Goal: Communication & Community: Answer question/provide support

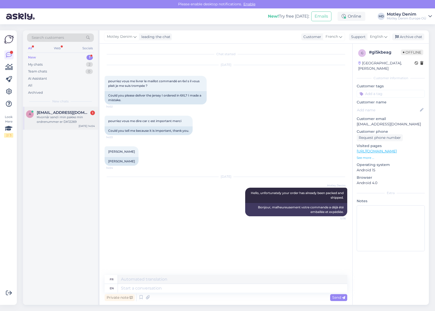
click at [73, 116] on div "Hvornår send i min pakke min ordrenummer er DK12269" at bounding box center [66, 119] width 58 height 9
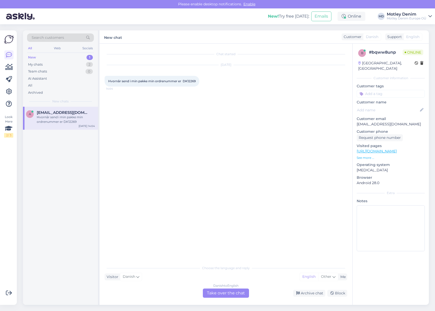
click at [228, 293] on div "Danish to English Take over the chat" at bounding box center [226, 292] width 46 height 9
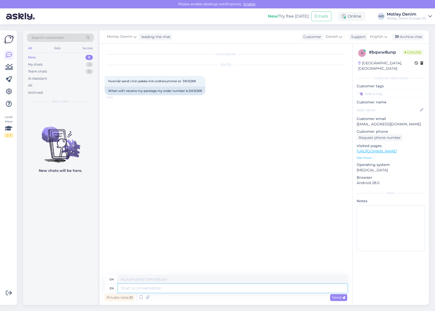
click at [233, 288] on textarea at bounding box center [232, 288] width 229 height 9
type textarea "Hello!"
type textarea "Hej!"
type textarea "Hello! I w"
type textarea "Hej! Jeg"
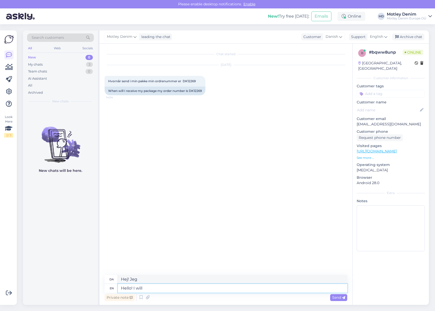
type textarea "Hello! I will c"
type textarea "Hej! Jeg vil"
type textarea "Hello! I will check"
type textarea "Hej! Jeg tjekker det lige."
click at [190, 79] on span "Hvornår send i min pakke min ordrenummer er DK12269" at bounding box center [152, 81] width 88 height 4
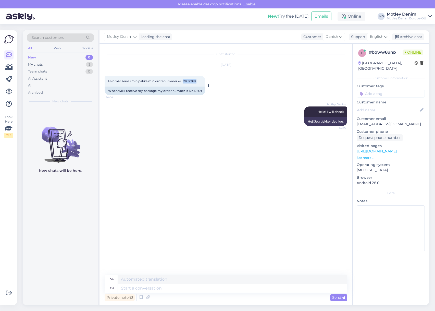
click at [190, 79] on span "Hvornår send i min pakke min ordrenummer er DK12269" at bounding box center [152, 81] width 88 height 4
copy div "DK12269 14:04"
drag, startPoint x: 182, startPoint y: 289, endPoint x: 240, endPoint y: 277, distance: 59.5
click at [182, 290] on textarea at bounding box center [232, 288] width 229 height 9
type textarea "Y"
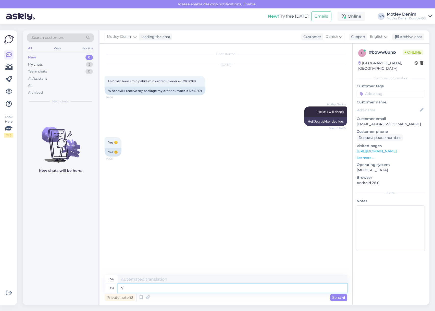
type textarea "Y"
type textarea "You"
type textarea "Du"
type textarea "Your"
type textarea "Dine"
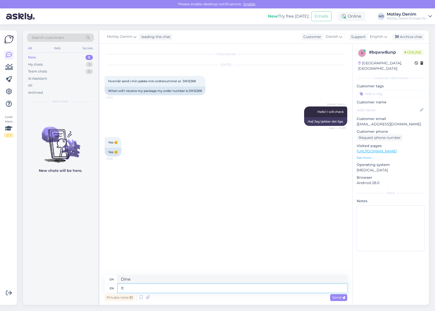
type textarea "It"
type textarea "Det"
type textarea "It seems t"
type textarea "Det ser ud til"
type textarea "It seems that y"
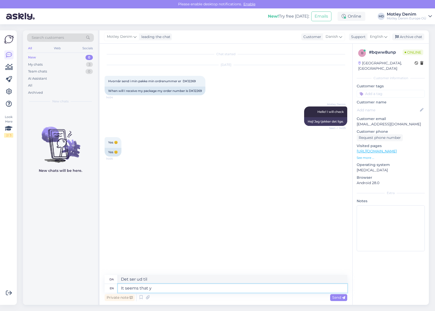
type textarea "Det ser ud til, at"
type textarea "It seems that your or"
type textarea "Det ser ud til, at din"
type textarea "It seems that your order"
type textarea "Det ser ud til, at din ordre"
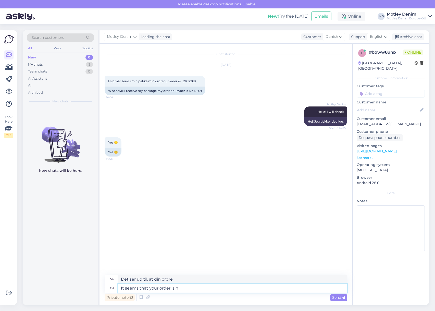
type textarea "It seems that your order is nm"
type textarea "Det ser ud til, at din ordre er"
type textarea "It seems that your order is not"
type textarea "Det ser ud til, at din ordre ikke er"
type textarea "It seems that your order is not yet"
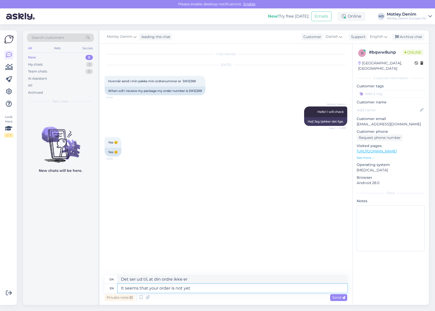
type textarea "Det ser ud til, at din ordre ikke er endnu"
click at [210, 287] on textarea "It seems that your order is not yet" at bounding box center [232, 288] width 229 height 9
type textarea "It seems that we hav"
type textarea "Det ser ud til, at vi"
type textarea "It seems that we have n"
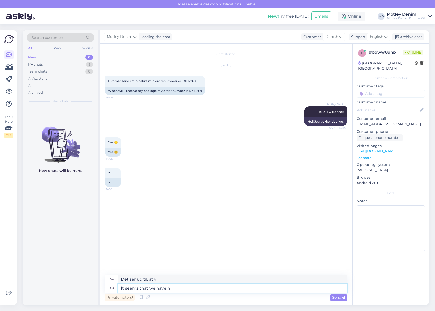
type textarea "Det ser ud til, at vi har"
type textarea "It seems that we have not"
type textarea "Det ser ud til, at vi ikke har"
type textarea "It seems that we have not yet"
type textarea "Det ser ud til, at vi ikke har gjort det endnu"
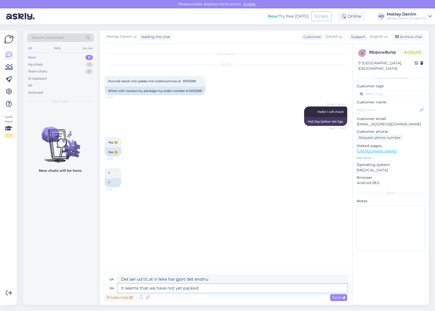
type textarea "It seems that we have not yet packed"
type textarea "Det ser ud til, at vi ikke har pakket endnu"
type textarea "It seems that we have not yet packed your or"
type textarea "Det ser ud til, at vi ikke har pakket din endnu"
type textarea "It seems that we have not yet packed your order."
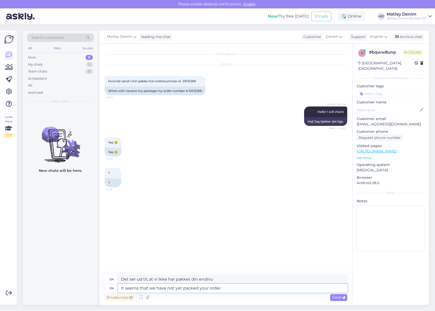
type textarea "Det ser ud til, at vi ikke har pakket din ordre endnu."
type textarea "It seems that we have not yet packed your order s"
type textarea "Det ser ud til, at vi endnu ikke har pakket din ordre"
type textarea "It seems that we have not yet packed your order since"
type textarea "Det ser ud til, at vi endnu ikke har pakket din ordre siden"
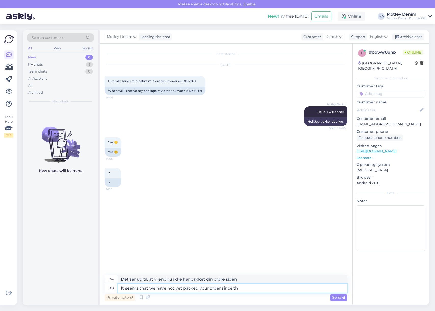
type textarea "It seems that we have not yet packed your order since th e"
type textarea "Det ser ud til, at vi endnu ikke har pakket din ordre siden d."
type textarea "It seems that we have not yet packed your order since the"
type textarea "Det ser ud til, at vi endnu ikke har pakket din ordre siden"
type textarea "It seems that we have not yet packed your order since the bi"
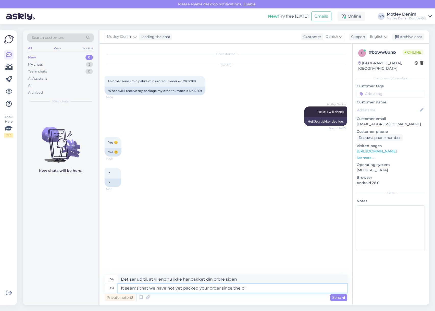
type textarea "Det ser ud til, at vi endnu ikke har pakket din ordre siden bi"
type textarea "It seems that we have not yet packed your order since"
type textarea "Det ser ud til, at vi endnu ikke har pakket din ordre siden"
type textarea "It seems that we have not yet packed your order si"
type textarea "Det ser ud til, at vi endnu ikke har pakket din ordre."
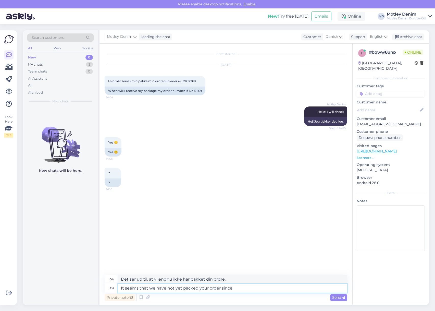
type textarea "It seems that we have not yet packed your order since"
type textarea "Det ser ud til, at vi endnu ikke har pakket din ordre siden"
type textarea "It seems that we have not yet packed your order since the birthday sa"
type textarea "Det ser ud til, at vi ikke har pakket din ordre siden fødselsdagen."
type textarea "It seems that we have not yet packed your order since the birthday sale w"
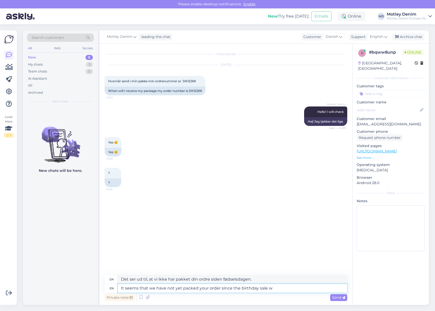
type textarea "Det ser ud til, at vi endnu ikke har pakket din ordre siden fødselsdagssalget"
type textarea "It seems that we have not yet packed your order since the birthday sale we"
type textarea "Det ser ud til, at vi endnu ikke har pakket din ordre siden fødselsdagssalget, …"
type textarea "It seems that we have not yet packed your order since the birthday sale we have"
type textarea "Det ser ud til, at vi endnu ikke har pakket din ordre siden fødselsdagssalget, …"
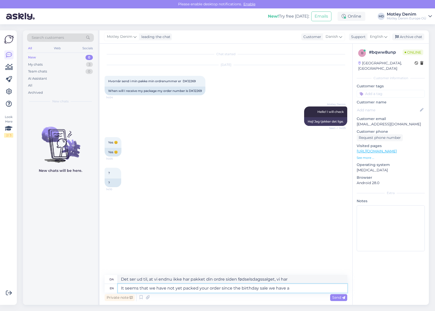
type textarea "It seems that we have not yet packed your order since the birthday sale we have…"
type textarea "Det ser ud til, at vi endnu ikke har pakket din ordre, da vi har fødselsdagssal…"
type textarea "It seems that we have not yet packed your order since the birthday sale we have…"
type textarea "Det ser ud til, at vi endnu ikke har pakket din ordre, da vi havde fødselsdagsu…"
type textarea "It seems that we have not yet packed your order since the birthday sale we have…"
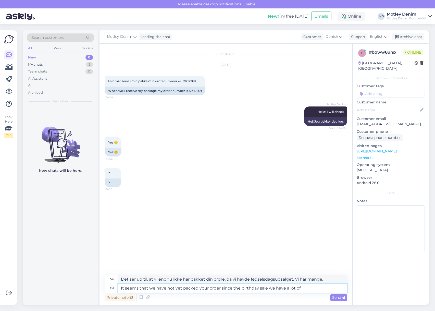
type textarea "Det ser ud til, at vi endnu ikke har pakket din ordre, siden fødselsdagssalget.…"
type textarea "It seems that we have not yet packed your order since the birthday sale we have…"
type textarea "Det ser ud til, at vi endnu ikke har pakket din ordre, da vi har mange ordrer s…"
type textarea "It seems that we have not yet packed your order since the birthday sale we have…"
type textarea "Det ser ud til, at vi endnu ikke har pakket din ordre, da vi havde fødselsdagsu…"
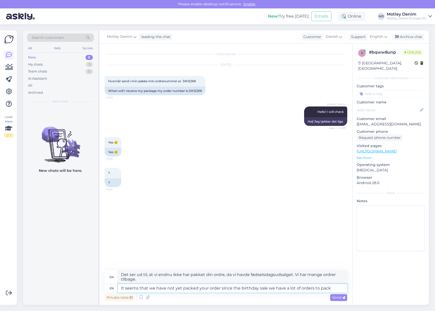
type textarea "It seems that we have not yet packed your order since the birthday sale we have…"
type textarea "Det ser ud til, at vi endnu ikke har pakket din ordre, da vi havde fødselsdagsu…"
type textarea "It seems that we have not yet packed your order since the birthday sale we have…"
type textarea "Det ser ud til, at vi endnu ikke har pakket din ordre, da vi havde fødselsdagsu…"
type textarea "It seems that we have not yet packed your order since the birthday sale we have…"
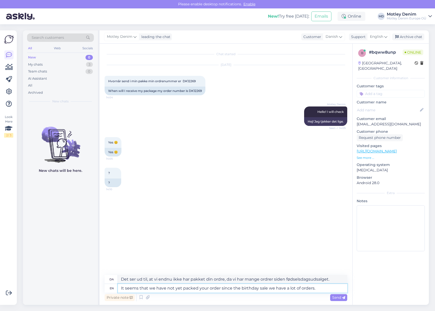
type textarea "Det ser ud til, at vi endnu ikke har pakket din ordre, da vi har mange ordrer t…"
type textarea "It seems that we have not yet packed your order since the birthday sale we have…"
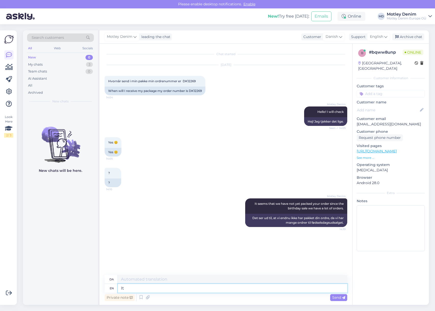
type textarea "It s"
type textarea "Det"
type textarea "It seems t"
type textarea "Det ser ud til"
type textarea "It seems that"
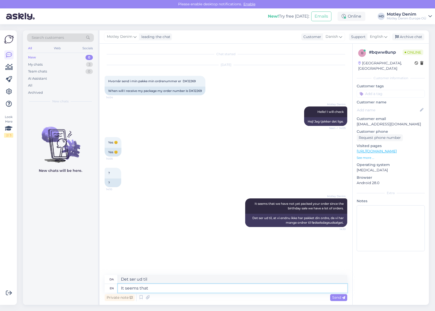
type textarea "Det ser ud til, at"
type textarea "It seems that your or"
type textarea "Det ser ud til, at din"
type textarea "It seems that your order w"
type textarea "Det ser ud til, at din ordre"
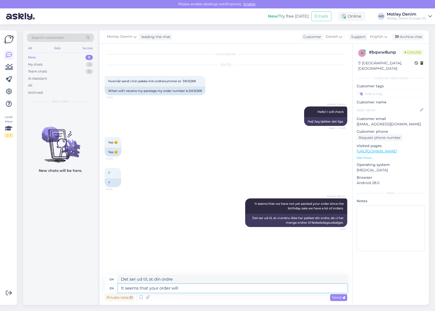
type textarea "It seems that your order will"
type textarea "Det ser ud til, at din ordre vil"
type textarea "It seems that your order will be di"
type textarea "Det ser ud til, at din ordre vil være"
type textarea "It seems that your order will be dispatched t"
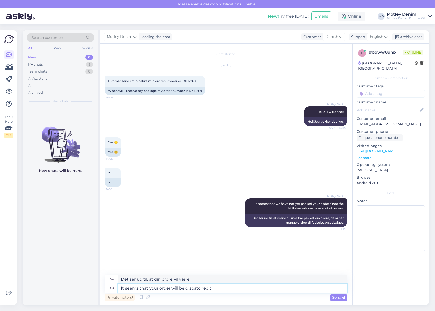
type textarea "Det ser ud til, at din ordre vil blive afsendt"
type textarea "It seems that your order will be dispatched [DATE]"
type textarea "Det ser ud til, at din ordre vil blive sendt i morgen"
type textarea "It seems that your order will be dispatched [DATE] and t"
type textarea "Det ser ud til, at din ordre vil blive sendt i morgen, og"
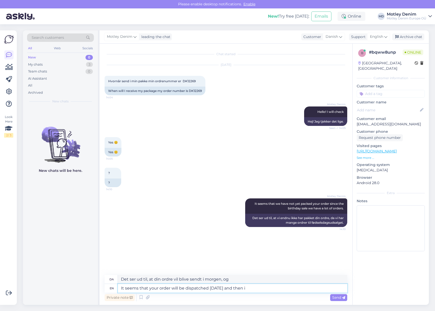
type textarea "It seems that your order will be dispatched [DATE] and then it"
type textarea "Det ser ud til, at din ordre vil blive sendt i morgen, og derefter"
type textarea "It seems that your order will be dispatched [DATE] and then it is a"
type textarea "Det ser ud til, at din ordre vil blive afsendt i morgen, og så er det"
type textarea "It seems that your order will be dispatched [DATE] and then it is a re"
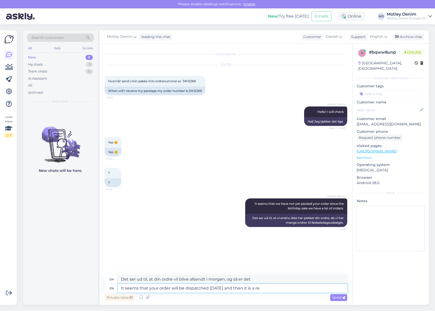
type textarea "Det ser ud til, at din ordre vil blive afsendt i morgen, og så er det en"
type textarea "It seems that your order will be dispatched [DATE] and then it is a regular"
type textarea "Det ser ud til, at din ordre vil blive sendt i morgen, og så er den en almindel…"
type textarea "It seems that your order will be dispatched [DATE] and then it is a regular del…"
type textarea "Det ser ud til, at din ordre vil blive afsendt i morgen, og derefter er det en …"
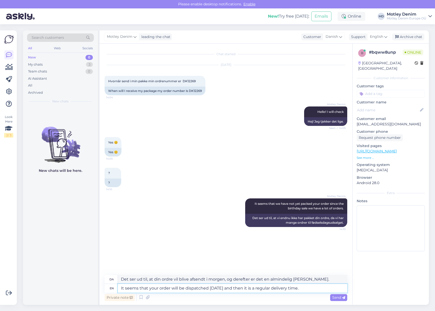
type textarea "It seems that your order will be dispatched [DATE] and then it is a regular del…"
type textarea "Det ser ud til, at din ordre vil blive afsendt i morgen, og derefter er det nor…"
type textarea "It seems that your order will be dispatched [DATE] and then it is a regular del…"
type textarea "Det ser ud til, at din ordre vil blive afsendt i morgen, og derefter er det nor…"
type textarea "It seems that your order will be dispatched [DATE] and then it is a regular del…"
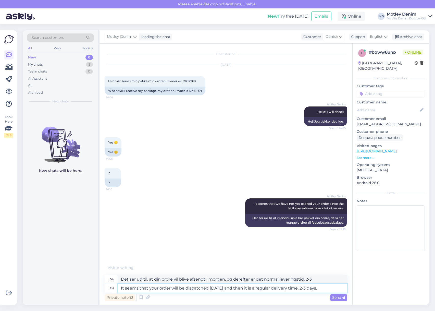
type textarea "Det ser ud til, at din ordre vil blive afsendt i morgen, og derefter er det nor…"
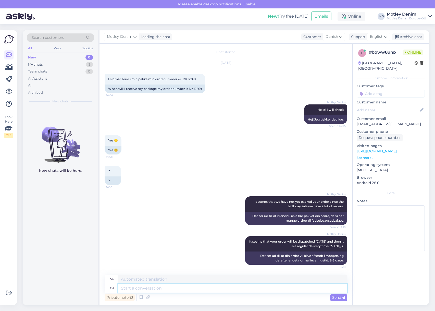
scroll to position [7, 0]
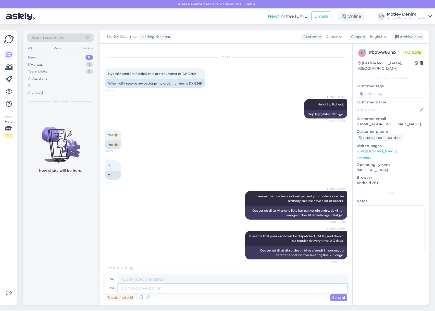
click at [247, 289] on textarea at bounding box center [232, 288] width 229 height 9
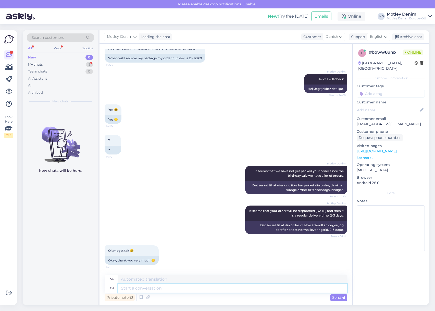
click at [286, 289] on textarea at bounding box center [232, 288] width 229 height 9
type textarea "You a"
type textarea "Du"
type textarea "You are v"
type textarea "Du er"
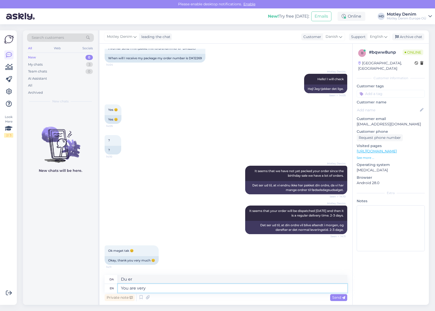
type textarea "You are very w"
type textarea "Du er meget"
type textarea "You are very welcome"
type textarea "Du er meget velkommen"
type textarea "You are very welcome :)"
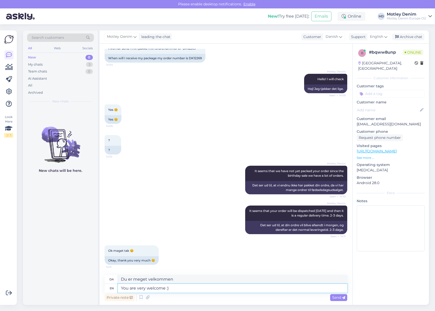
type textarea "Du er meget velkommen :)"
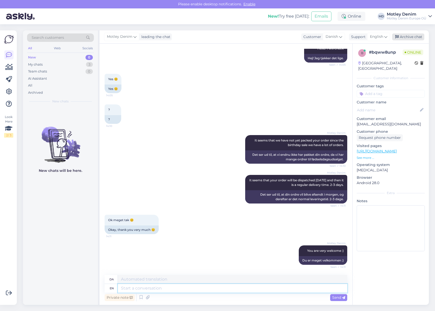
scroll to position [94, 0]
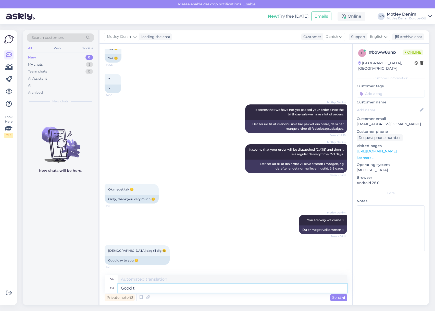
type textarea "Good ta"
type textarea "[DEMOGRAPHIC_DATA]"
type textarea "Good day"
type textarea "[DEMOGRAPHIC_DATA] dag"
type textarea "Good day to"
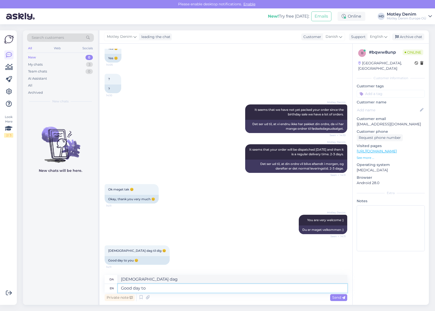
type textarea "[DEMOGRAPHIC_DATA] dag til"
type textarea "Good day to you t"
type textarea "[DEMOGRAPHIC_DATA] dag til dig"
type textarea "Good day to you too"
type textarea "[DEMOGRAPHIC_DATA] dag til dig også"
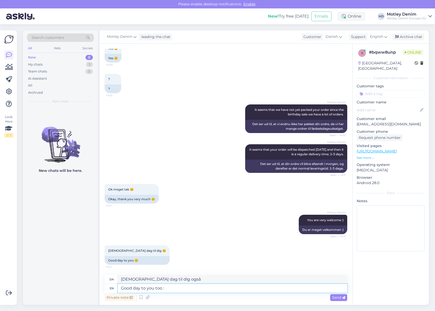
type textarea "Good day to you too :)"
type textarea "[DEMOGRAPHIC_DATA] dag til dig også :)"
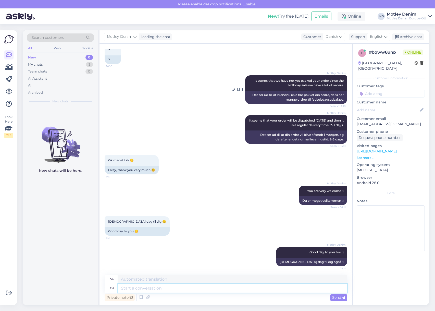
scroll to position [125, 0]
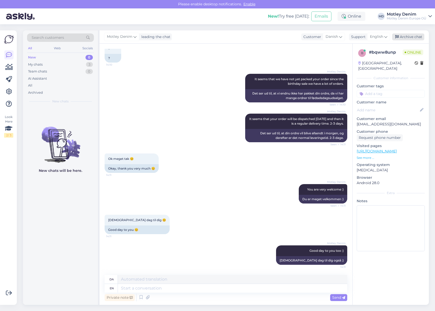
click at [409, 37] on div "Archive chat" at bounding box center [408, 36] width 32 height 7
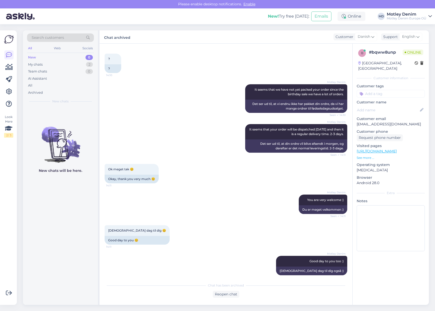
scroll to position [119, 0]
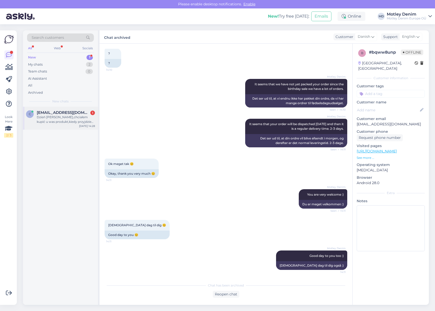
click at [68, 122] on div "Dzień [PERSON_NAME],chciałem kupić u was produkt,kiedy przyjdzie jeżeli zamawia…" at bounding box center [66, 119] width 58 height 9
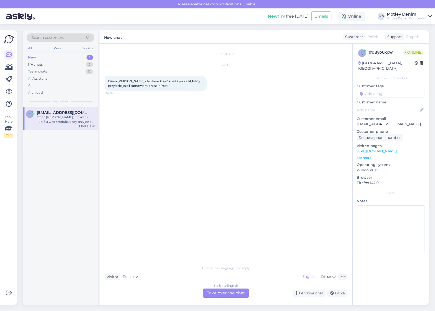
click at [219, 296] on div "Polish to English Take over the chat" at bounding box center [226, 292] width 46 height 9
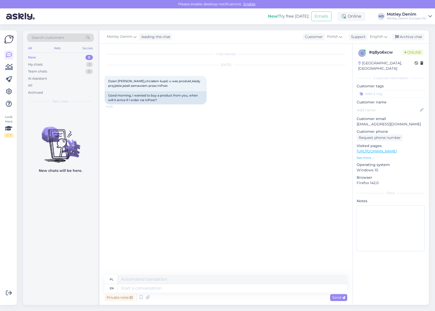
click at [362, 121] on p "[EMAIL_ADDRESS][DOMAIN_NAME]" at bounding box center [391, 123] width 68 height 5
drag, startPoint x: 362, startPoint y: 119, endPoint x: 389, endPoint y: 117, distance: 27.4
click at [389, 121] on p "[EMAIL_ADDRESS][DOMAIN_NAME]" at bounding box center [391, 123] width 68 height 5
click at [220, 287] on textarea at bounding box center [232, 288] width 229 height 9
type textarea "Hello"
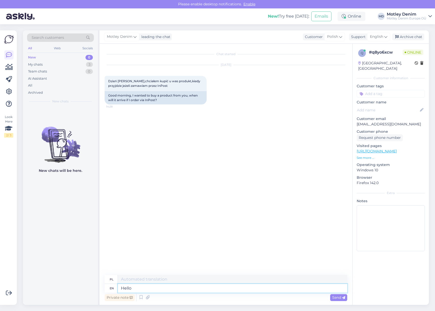
type textarea "Cześć"
click at [190, 289] on textarea at bounding box center [232, 288] width 229 height 9
type textarea "Here a"
type textarea "Tutaj"
type textarea "Here are"
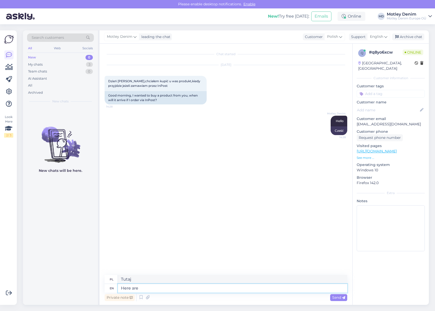
type textarea "Oto są"
type textarea "Here are our"
type textarea "Oto nasze"
type textarea "Here are our delivery [PERSON_NAME]"
type textarea "Oto nasze dostawy"
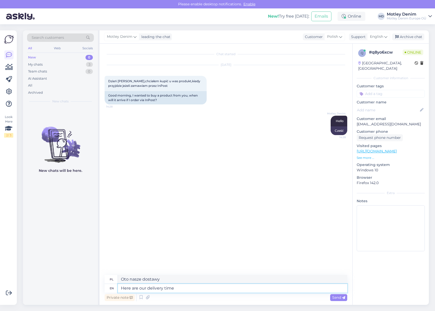
type textarea "Here are our delivery times"
type textarea "Oto nasze terminy dostawy"
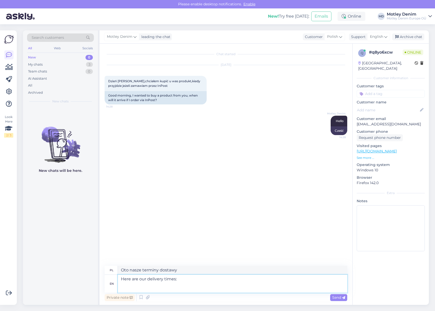
paste textarea "[URL][DOMAIN_NAME]"
type textarea "Here are our delivery times: [URL][DOMAIN_NAME]"
type textarea "Oto nasze terminy dostaw: [URL][DOMAIN_NAME]"
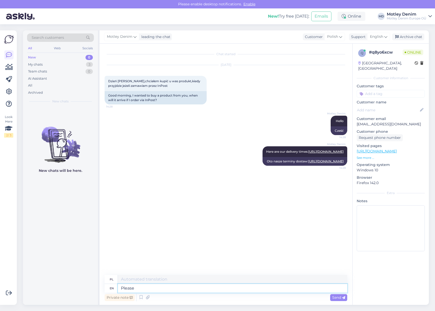
type textarea "Please"
type textarea "Proszę"
type textarea "Please note"
type textarea "Proszę zwrócić uwagę"
type textarea "Please note that"
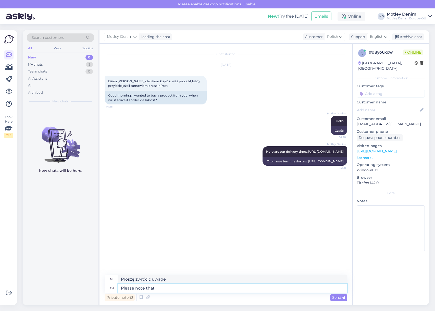
type textarea "Proszę pamiętać, że"
type textarea "Please note that delivery ti"
type textarea "Proszę zwrócić uwagę, że dostawa"
type textarea "Please note that delivery time ma"
type textarea "Proszę zwrócić uwagę na czas dostawy"
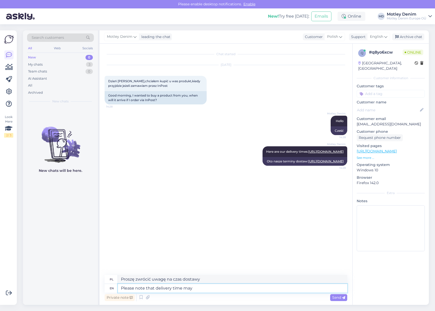
type textarea "Please note that delivery time may"
type textarea "Należy pamiętać, że czas dostawy może się wydłużyć"
type textarea "Please note that delivery time may be delayed"
type textarea "Prosimy pamiętać, że czas dostawy może ulec opóźnieniu"
